Goal: Transaction & Acquisition: Purchase product/service

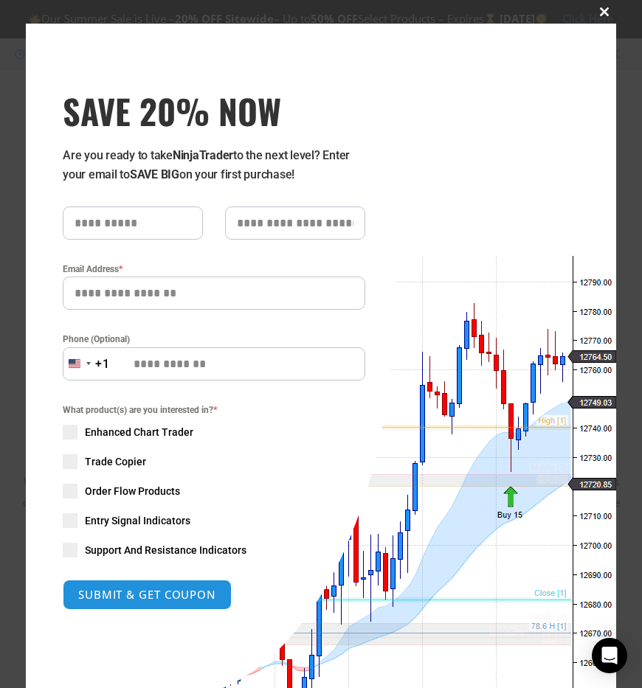
click at [596, 7] on button "Close this module" at bounding box center [604, 12] width 24 height 24
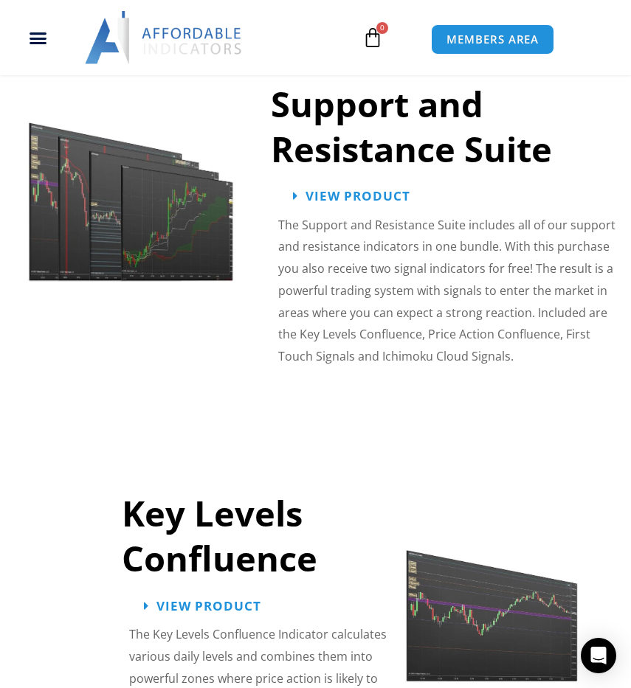
scroll to position [1475, 0]
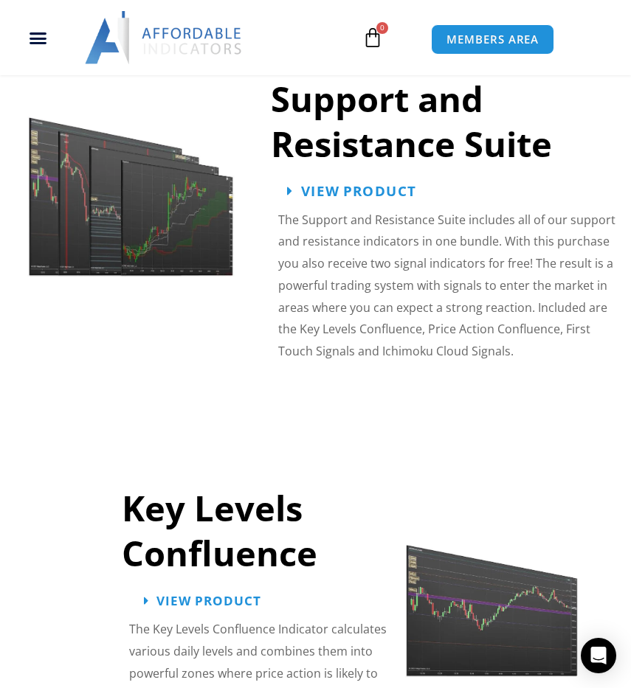
click at [357, 184] on span "View Product" at bounding box center [357, 191] width 115 height 14
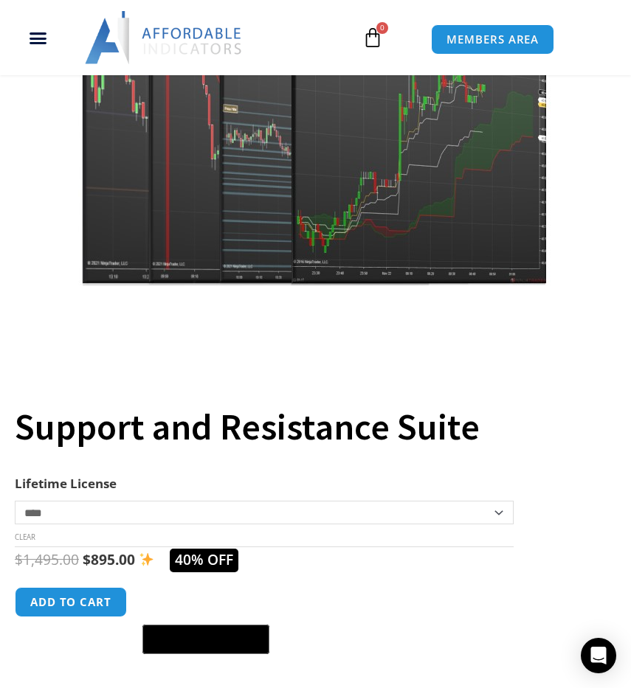
scroll to position [369, 0]
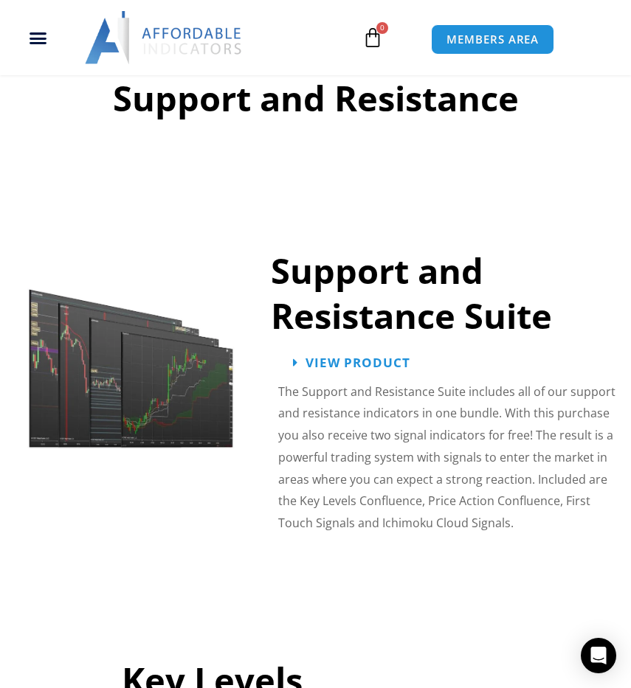
scroll to position [1475, 0]
